Goal: Entertainment & Leisure: Consume media (video, audio)

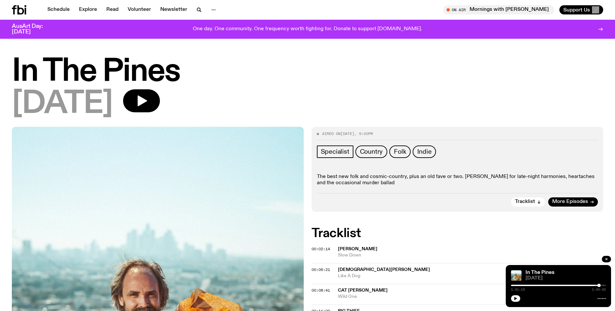
scroll to position [582, 0]
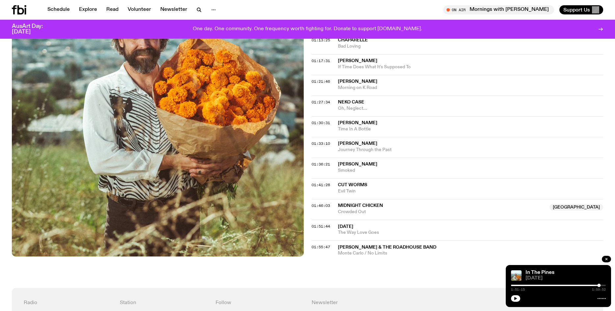
click at [517, 300] on icon "button" at bounding box center [515, 299] width 4 height 4
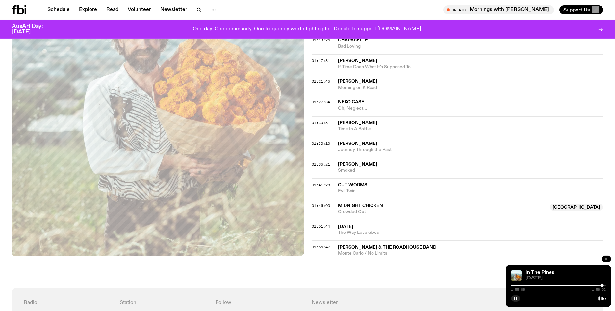
click at [603, 258] on button "button" at bounding box center [606, 259] width 9 height 7
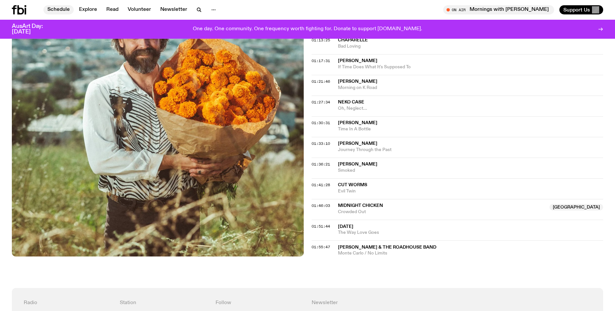
click at [60, 8] on link "Schedule" at bounding box center [58, 9] width 30 height 9
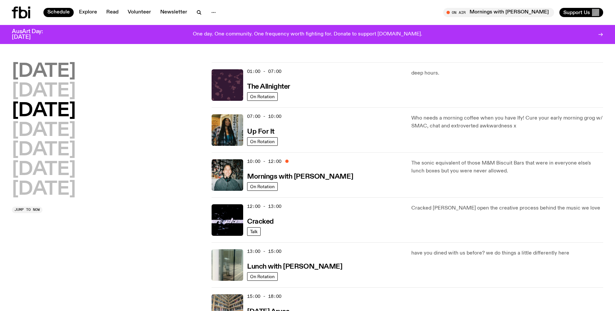
click at [70, 75] on h2 "[DATE]" at bounding box center [44, 71] width 64 height 18
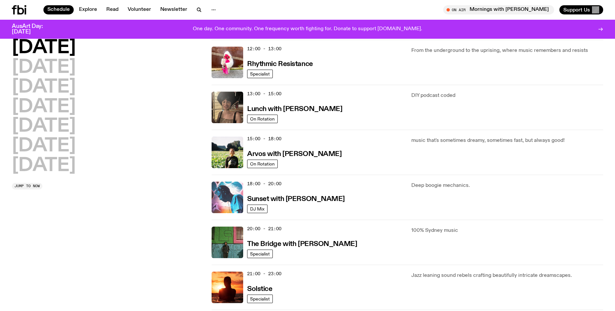
scroll to position [153, 0]
click at [227, 205] on img at bounding box center [227, 198] width 32 height 32
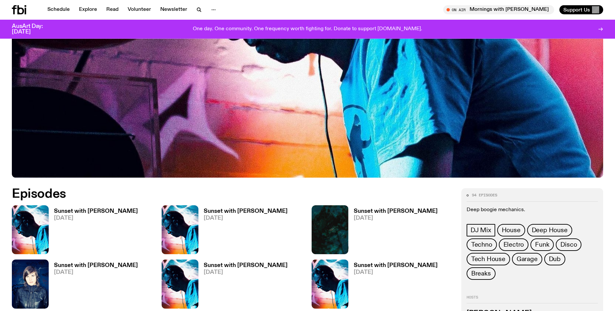
scroll to position [250, 0]
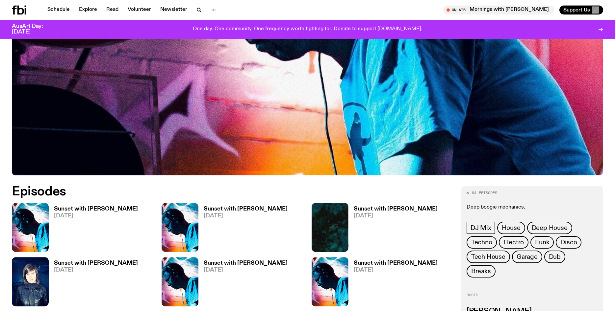
click at [220, 222] on link "Sunset with [PERSON_NAME] [DATE]" at bounding box center [242, 230] width 89 height 46
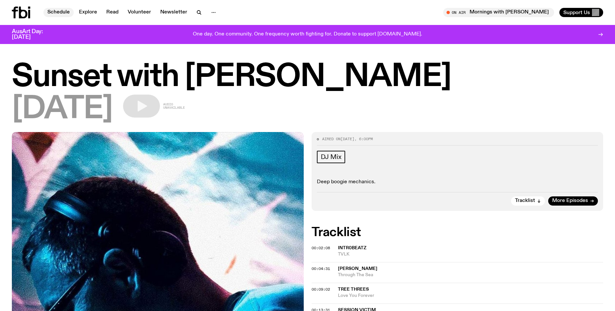
click at [59, 14] on link "Schedule" at bounding box center [58, 12] width 30 height 9
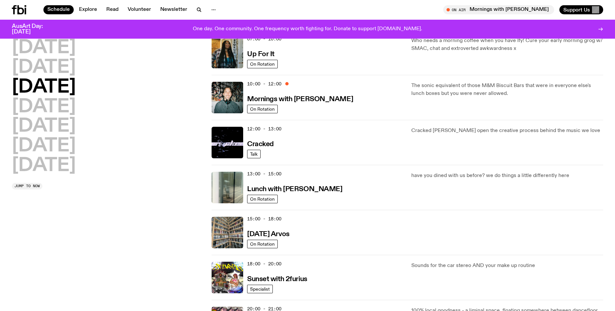
scroll to position [74, 0]
